Goal: Task Accomplishment & Management: Manage account settings

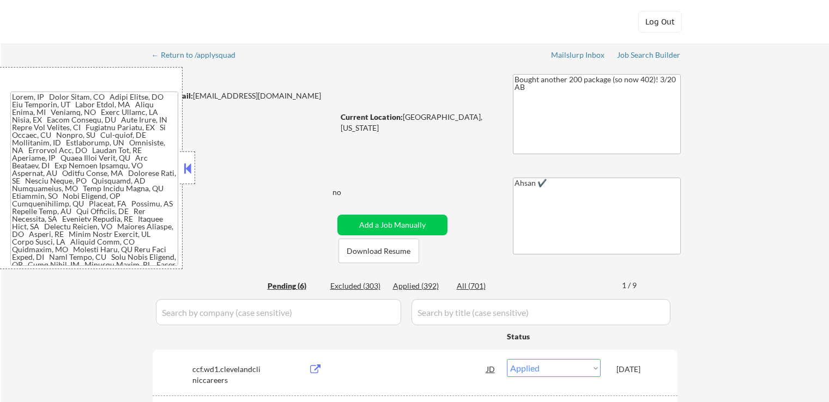
select select ""applied""
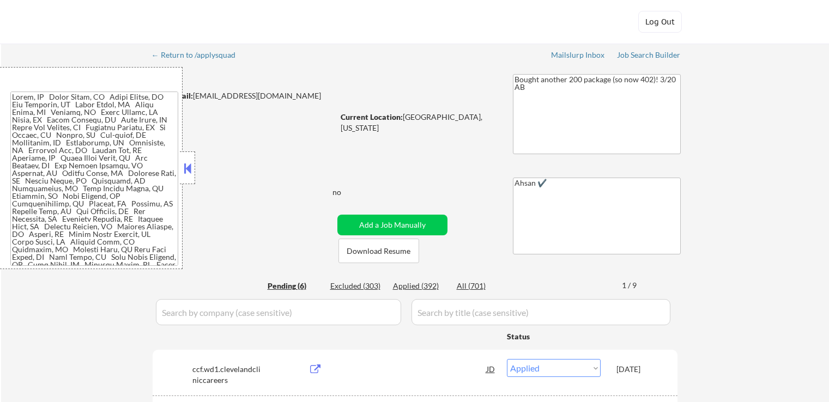
select select ""applied""
select select ""pending""
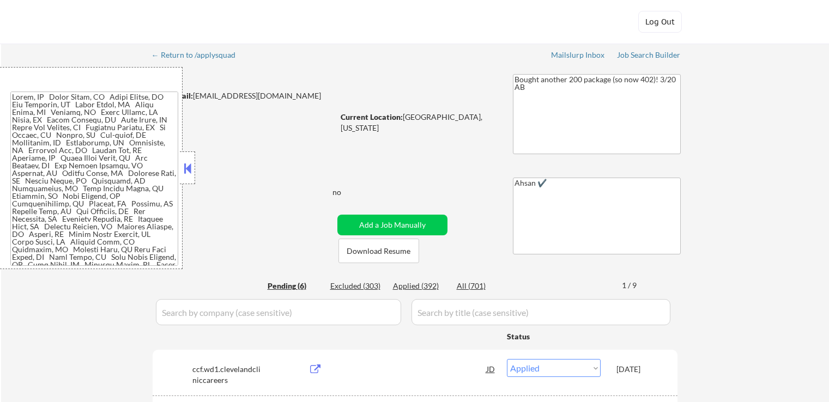
select select ""pending""
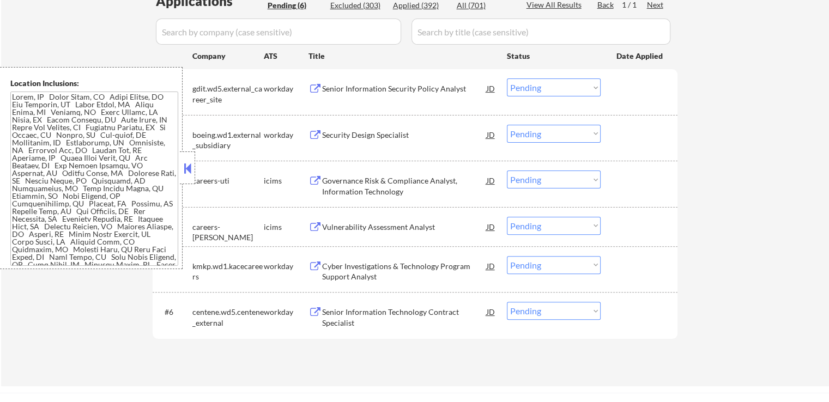
scroll to position [218, 0]
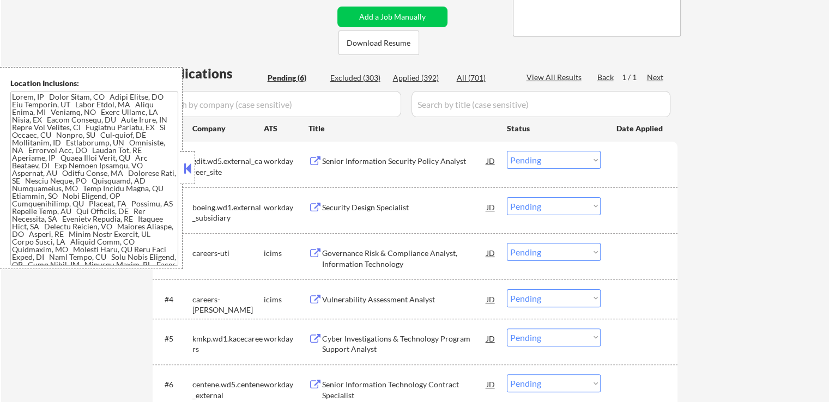
click at [415, 80] on div "Applied (392)" at bounding box center [420, 77] width 54 height 11
select select ""applied""
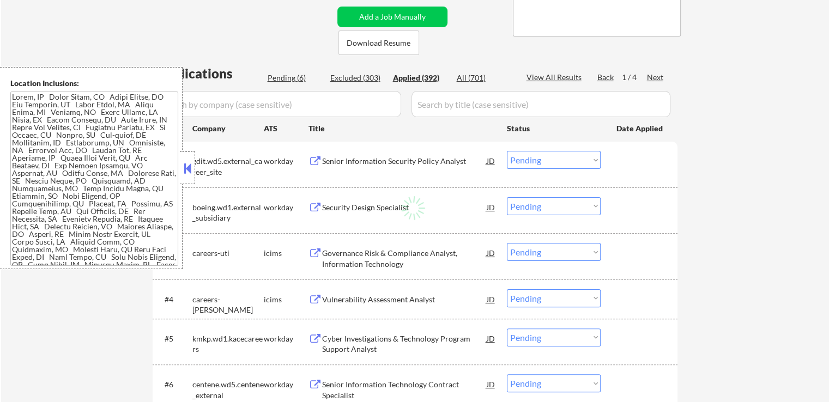
select select ""applied""
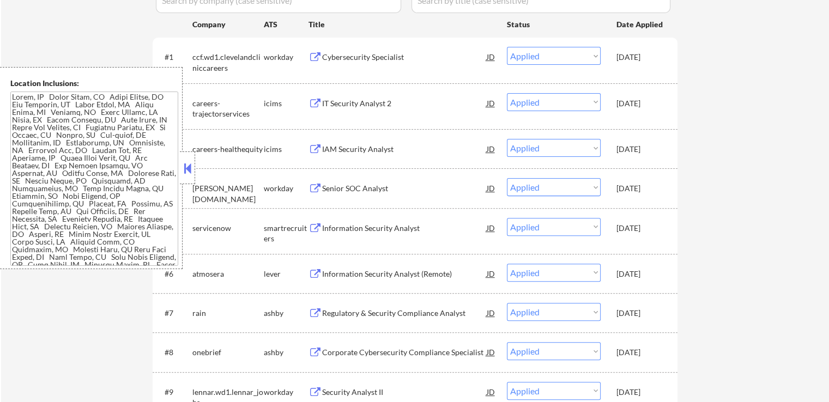
scroll to position [327, 0]
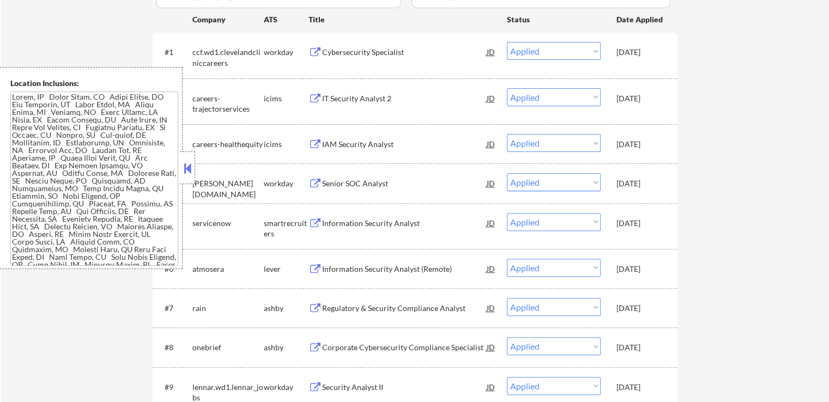
click at [372, 226] on div "Information Security Analyst" at bounding box center [404, 223] width 165 height 11
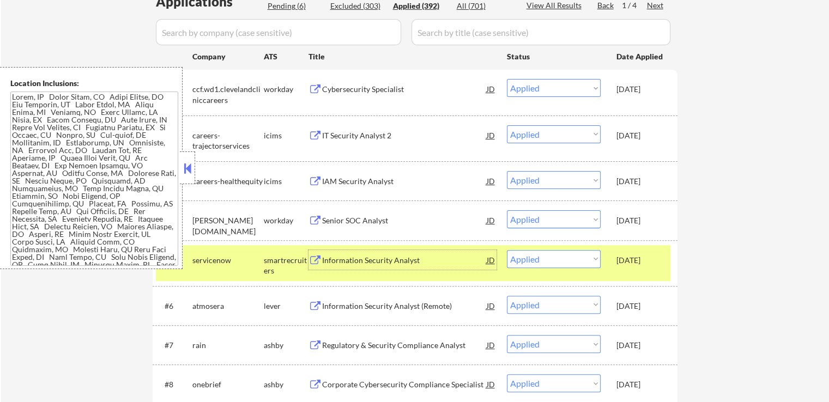
scroll to position [218, 0]
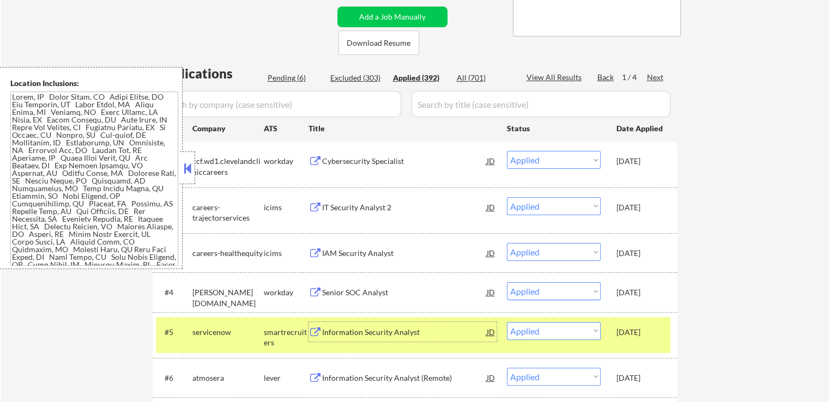
click at [294, 80] on div "Pending (6)" at bounding box center [295, 77] width 54 height 11
select select ""pending""
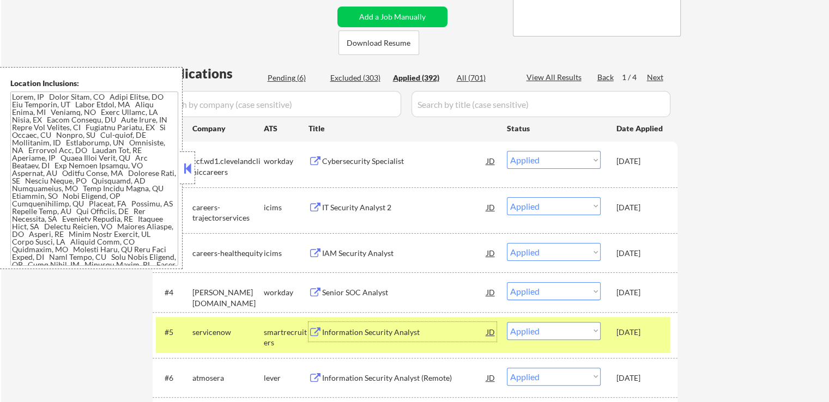
select select ""pending""
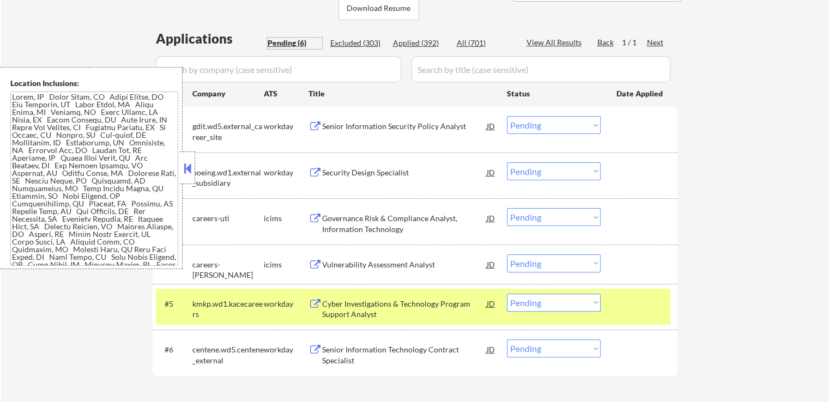
scroll to position [272, 0]
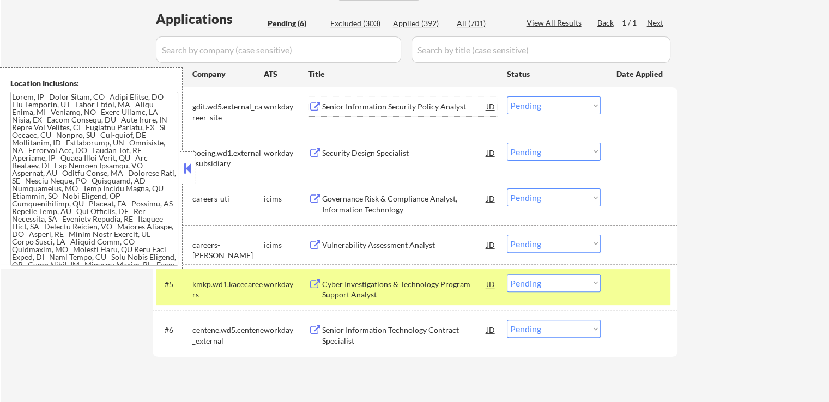
click at [405, 98] on div "Senior Information Security Policy Analyst" at bounding box center [404, 106] width 165 height 20
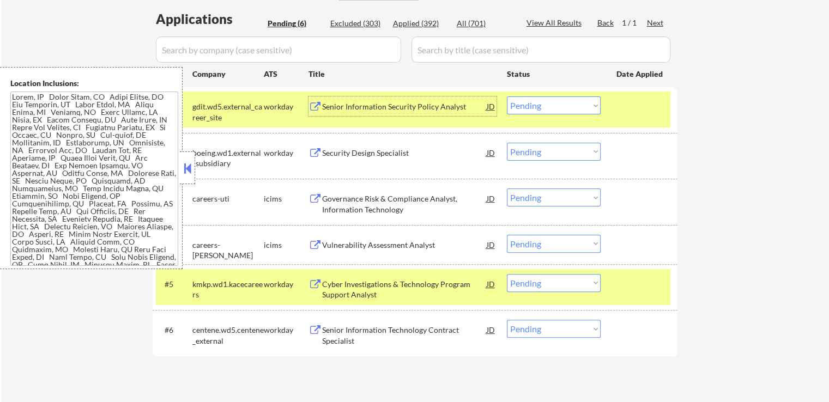
click at [436, 134] on div "#2 boeing.wd1.external_subsidiary workday Security Design Specialist JD Choose …" at bounding box center [415, 156] width 525 height 46
click at [416, 152] on div "Security Design Specialist" at bounding box center [404, 153] width 165 height 11
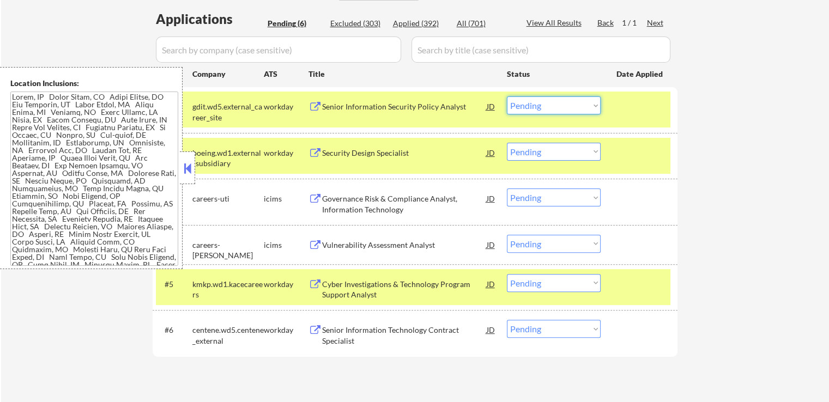
click at [534, 107] on select "Choose an option... Pending Applied Excluded (Questions) Excluded (Expired) Exc…" at bounding box center [554, 105] width 94 height 18
click at [507, 96] on select "Choose an option... Pending Applied Excluded (Questions) Excluded (Expired) Exc…" at bounding box center [554, 105] width 94 height 18
click at [426, 199] on div "Governance Risk & Compliance Analyst, Information Technology" at bounding box center [404, 203] width 165 height 21
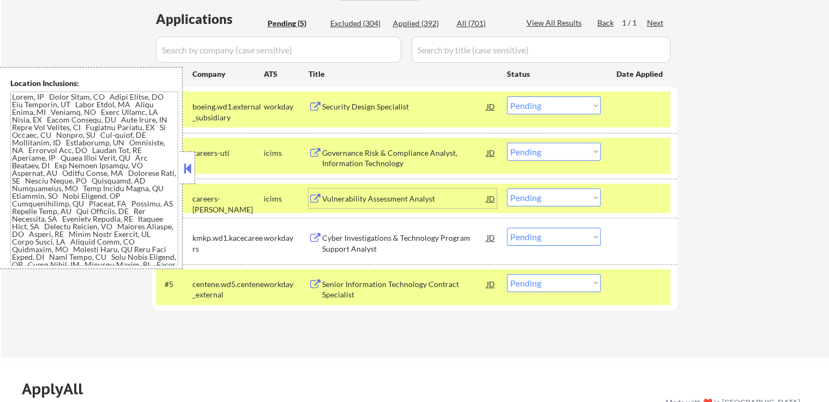
drag, startPoint x: 540, startPoint y: 104, endPoint x: 547, endPoint y: 113, distance: 11.7
click at [541, 105] on select "Choose an option... Pending Applied Excluded (Questions) Excluded (Expired) Exc…" at bounding box center [554, 105] width 94 height 18
click at [507, 96] on select "Choose an option... Pending Applied Excluded (Questions) Excluded (Expired) Exc…" at bounding box center [554, 105] width 94 height 18
click at [426, 199] on div "Vulnerability Assessment Analyst" at bounding box center [404, 198] width 165 height 11
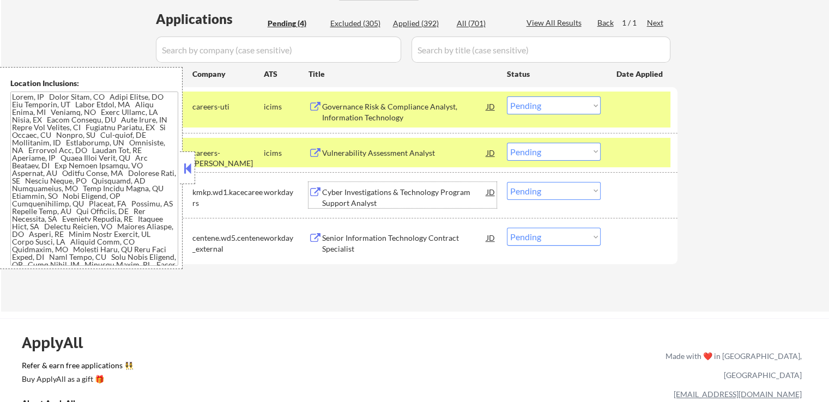
drag, startPoint x: 546, startPoint y: 98, endPoint x: 547, endPoint y: 112, distance: 14.2
click at [546, 99] on select "Choose an option... Pending Applied Excluded (Questions) Excluded (Expired) Exc…" at bounding box center [554, 105] width 94 height 18
click at [507, 96] on select "Choose an option... Pending Applied Excluded (Questions) Excluded (Expired) Exc…" at bounding box center [554, 105] width 94 height 18
click at [428, 188] on div "Cyber Investigations & Technology Program Support Analyst" at bounding box center [404, 197] width 165 height 21
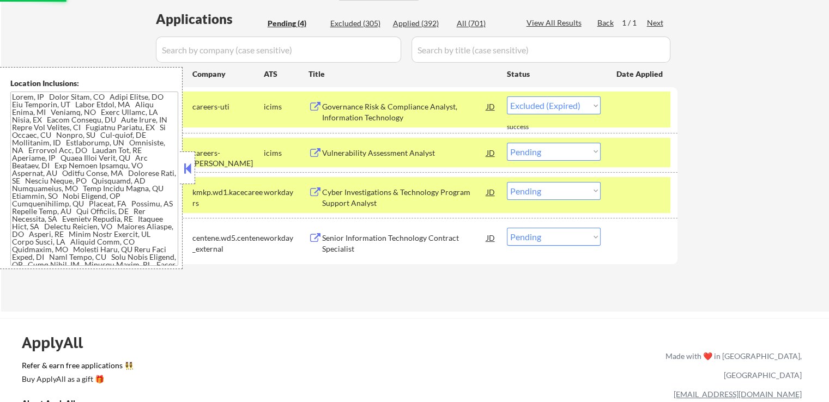
select select ""pending""
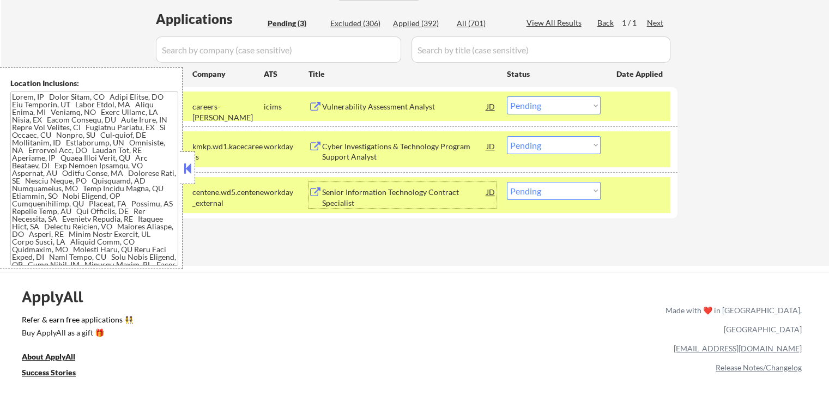
drag, startPoint x: 544, startPoint y: 148, endPoint x: 541, endPoint y: 153, distance: 5.8
click at [544, 148] on select "Choose an option... Pending Applied Excluded (Questions) Excluded (Expired) Exc…" at bounding box center [554, 145] width 94 height 18
click at [507, 136] on select "Choose an option... Pending Applied Excluded (Questions) Excluded (Expired) Exc…" at bounding box center [554, 145] width 94 height 18
select select ""pending""
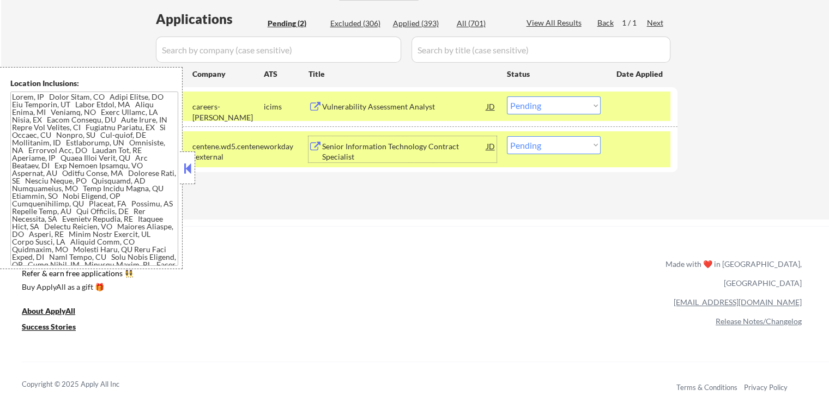
click at [396, 147] on div "Senior Information Technology Contract Specialist" at bounding box center [404, 151] width 165 height 21
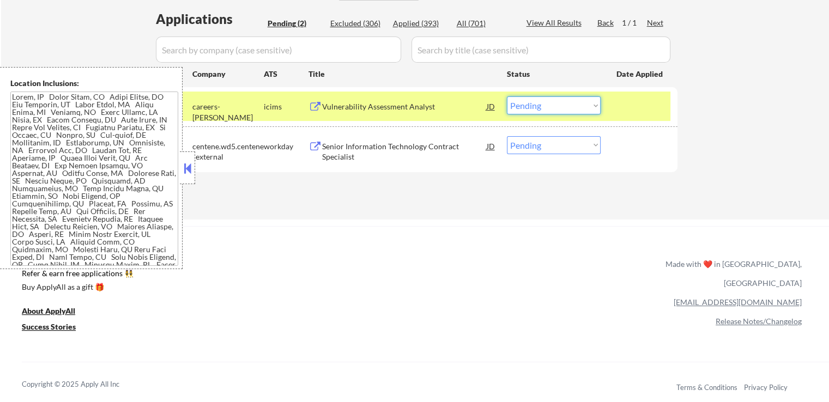
drag, startPoint x: 527, startPoint y: 102, endPoint x: 537, endPoint y: 112, distance: 14.3
click at [528, 102] on select "Choose an option... Pending Applied Excluded (Questions) Excluded (Expired) Exc…" at bounding box center [554, 105] width 94 height 18
click at [507, 96] on select "Choose an option... Pending Applied Excluded (Questions) Excluded (Expired) Exc…" at bounding box center [554, 105] width 94 height 18
click at [490, 198] on div "Applications Pending (2) Excluded (306) Applied (393) All (701) View All Result…" at bounding box center [415, 104] width 525 height 189
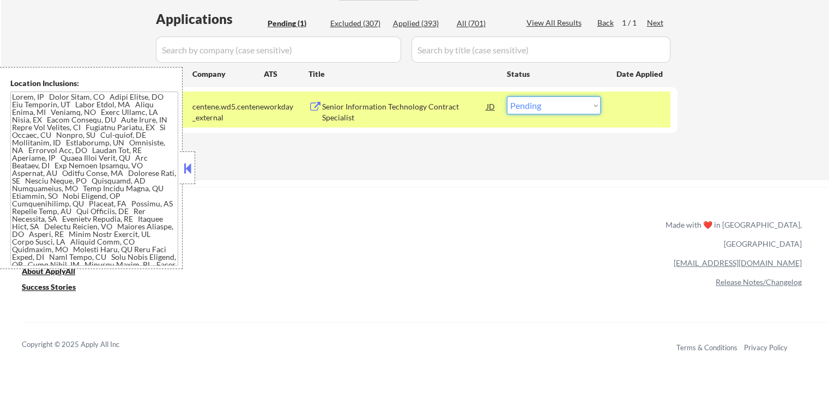
click at [535, 108] on select "Choose an option... Pending Applied Excluded (Questions) Excluded (Expired) Exc…" at bounding box center [554, 105] width 94 height 18
select select ""excluded__bad_match_""
click at [507, 96] on select "Choose an option... Pending Applied Excluded (Questions) Excluded (Expired) Exc…" at bounding box center [554, 105] width 94 height 18
click at [517, 199] on div "ApplyAll Refer & earn free applications 👯‍♀️ Buy ApplyAll as a gift 🎁 About App…" at bounding box center [414, 281] width 829 height 173
